Goal: Information Seeking & Learning: Check status

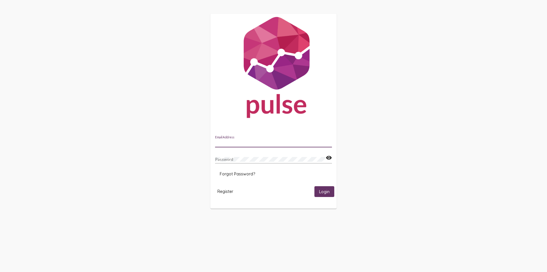
click at [230, 143] on input "Email Address" at bounding box center [273, 143] width 117 height 5
type input "[EMAIL_ADDRESS][DOMAIN_NAME]"
click at [228, 162] on div "Password" at bounding box center [270, 157] width 111 height 11
click at [321, 191] on span "Login" at bounding box center [324, 191] width 11 height 5
click at [207, 158] on div "reena.aggarwal@peelregion.ca Email Address Password visibility Forgot Password?…" at bounding box center [273, 114] width 547 height 229
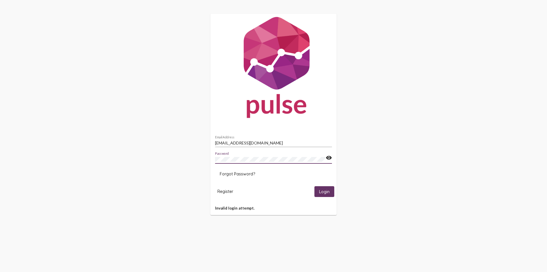
click at [328, 156] on mat-icon "visibility" at bounding box center [329, 158] width 6 height 7
click at [327, 193] on span "Login" at bounding box center [324, 191] width 11 height 5
click at [240, 175] on span "Forgot Password?" at bounding box center [237, 174] width 35 height 5
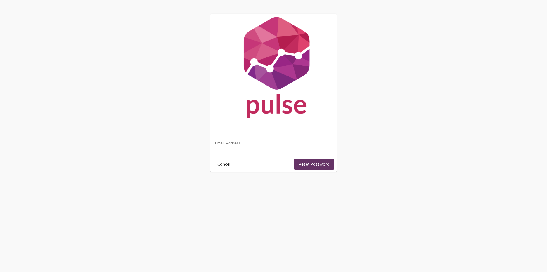
click at [228, 143] on input "Email Address" at bounding box center [273, 143] width 117 height 5
type input "[EMAIL_ADDRESS][DOMAIN_NAME]"
click at [303, 166] on span "Reset Password" at bounding box center [314, 164] width 31 height 5
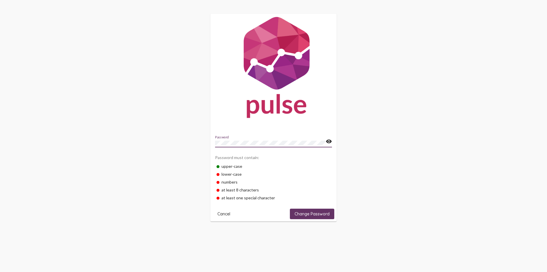
click at [327, 141] on mat-icon "visibility" at bounding box center [329, 141] width 6 height 7
click at [302, 213] on span "Change Password" at bounding box center [312, 214] width 35 height 5
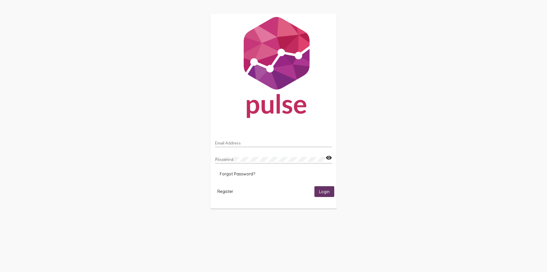
click at [225, 143] on input "Email Address" at bounding box center [273, 143] width 117 height 5
type input "[EMAIL_ADDRESS][DOMAIN_NAME]"
click at [321, 191] on span "Login" at bounding box center [324, 191] width 11 height 5
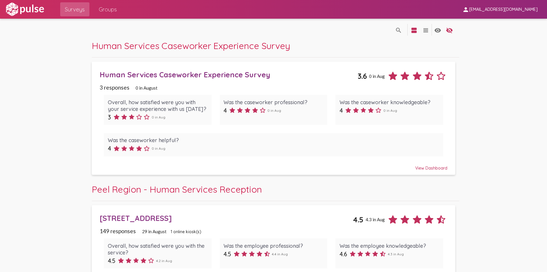
click at [426, 170] on div "View Dashboard" at bounding box center [274, 165] width 348 height 11
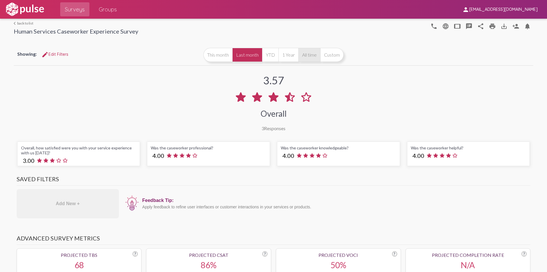
click at [302, 53] on button "All time" at bounding box center [309, 55] width 22 height 14
click at [20, 23] on link "arrow_back_ios back to list" at bounding box center [76, 23] width 125 height 4
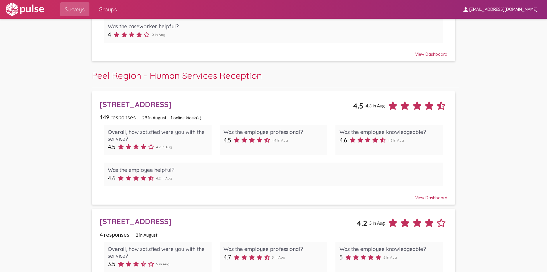
scroll to position [117, 0]
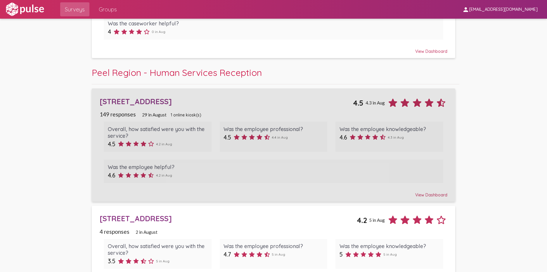
click at [435, 197] on div "View Dashboard" at bounding box center [274, 192] width 348 height 11
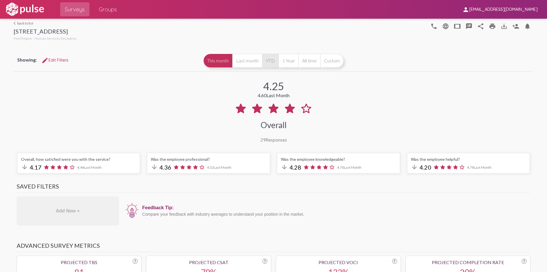
click at [269, 61] on button "YTD" at bounding box center [270, 61] width 16 height 14
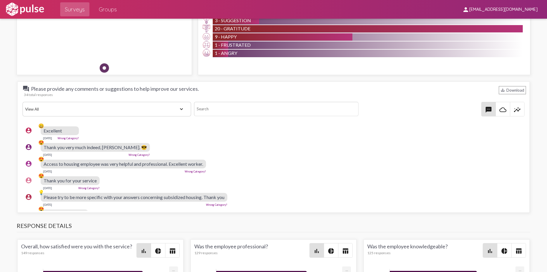
scroll to position [29, 0]
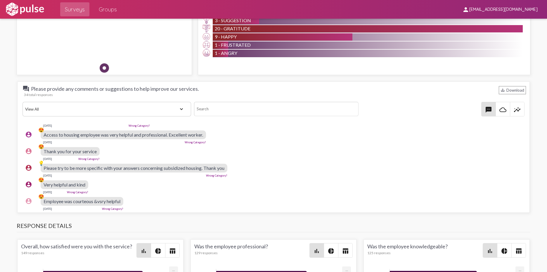
click at [515, 108] on mat-icon "insights" at bounding box center [517, 109] width 7 height 7
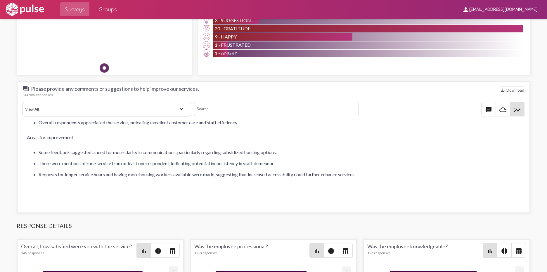
scroll to position [60, 0]
click at [501, 104] on span "cloud_queue" at bounding box center [503, 109] width 14 height 14
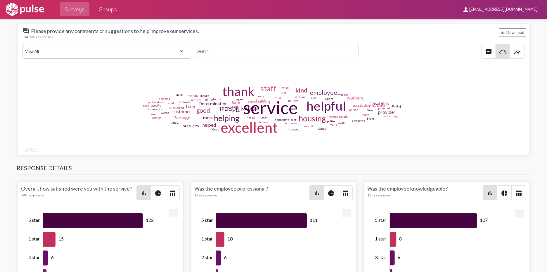
scroll to position [585, 0]
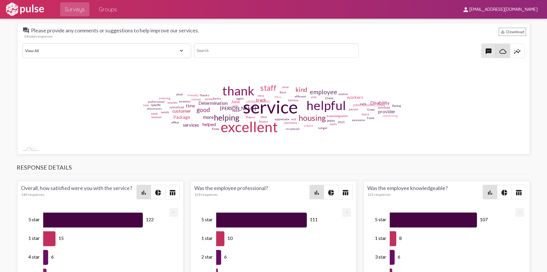
click at [485, 51] on mat-icon "textsms" at bounding box center [488, 51] width 7 height 7
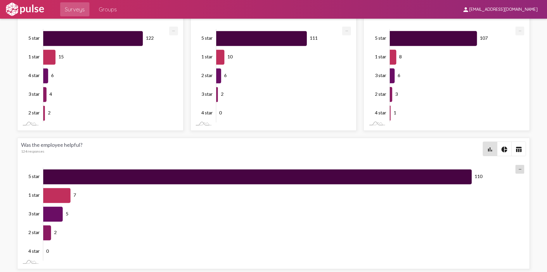
scroll to position [767, 0]
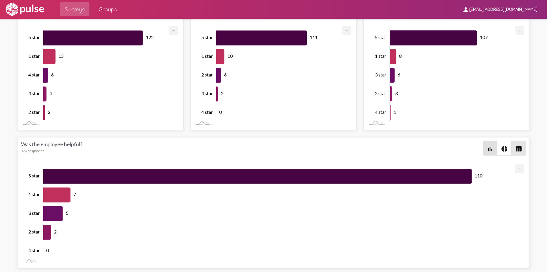
click at [515, 148] on mat-icon "table_chart" at bounding box center [518, 149] width 7 height 7
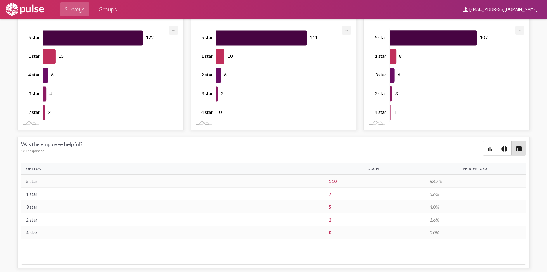
click at [503, 148] on mat-icon "pie_chart" at bounding box center [504, 149] width 7 height 7
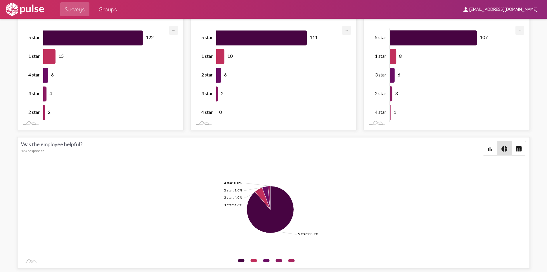
click at [487, 150] on mat-icon "bar_chart" at bounding box center [490, 149] width 7 height 7
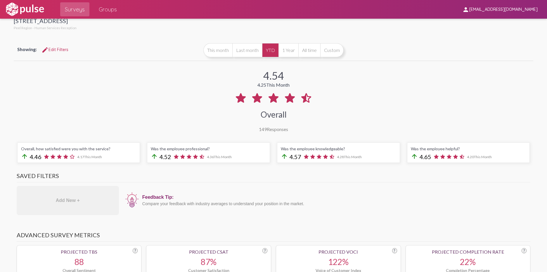
scroll to position [0, 0]
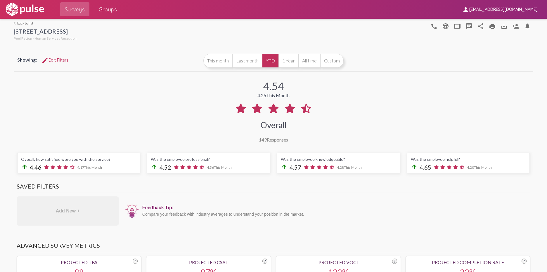
click at [24, 23] on link "arrow_back_ios back to list" at bounding box center [45, 23] width 63 height 4
